Goal: Information Seeking & Learning: Learn about a topic

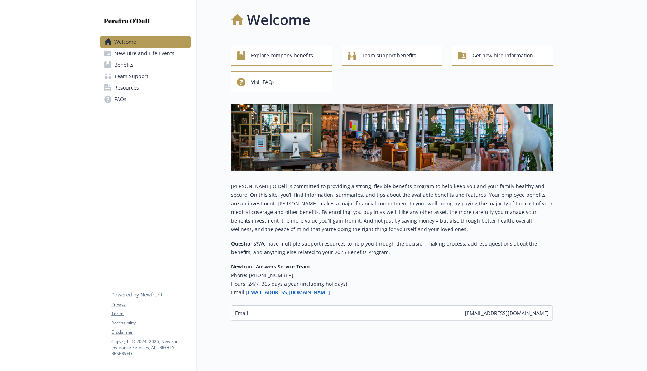
click at [127, 66] on span "Benefits" at bounding box center [123, 64] width 19 height 11
